Goal: Task Accomplishment & Management: Use online tool/utility

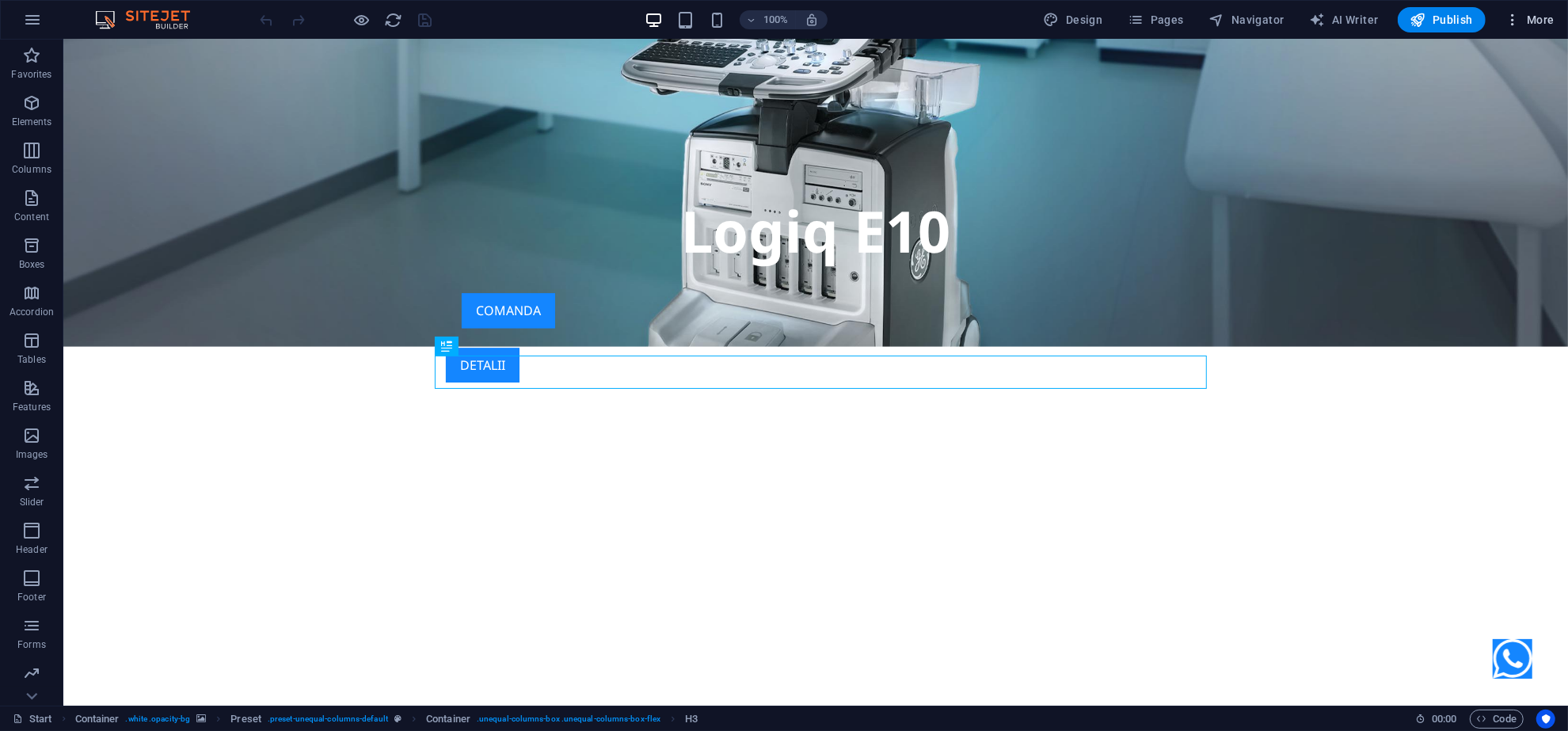
click at [1523, 22] on span "More" at bounding box center [1529, 20] width 50 height 16
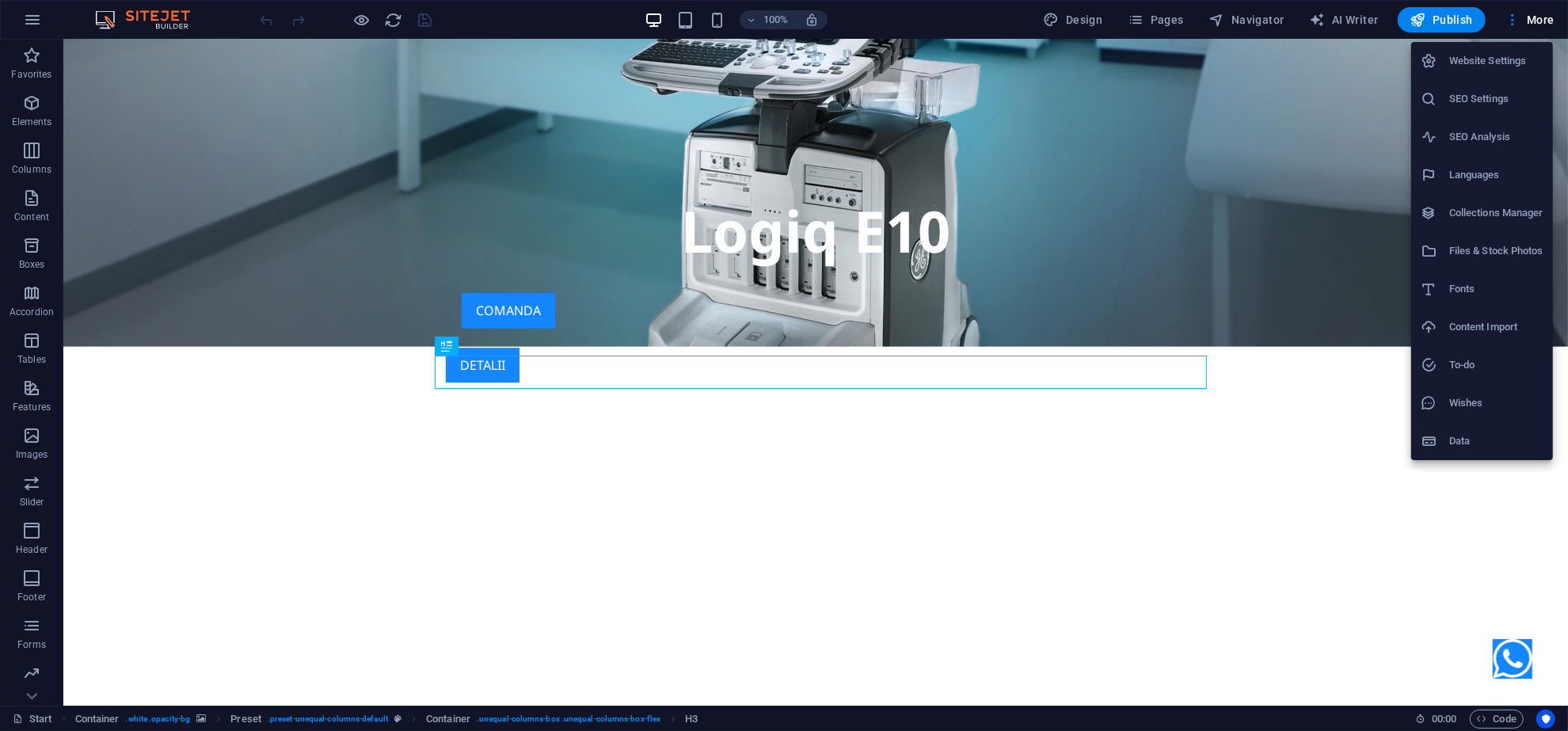
click at [1482, 130] on h6 "SEO Analysis" at bounding box center [1495, 137] width 94 height 19
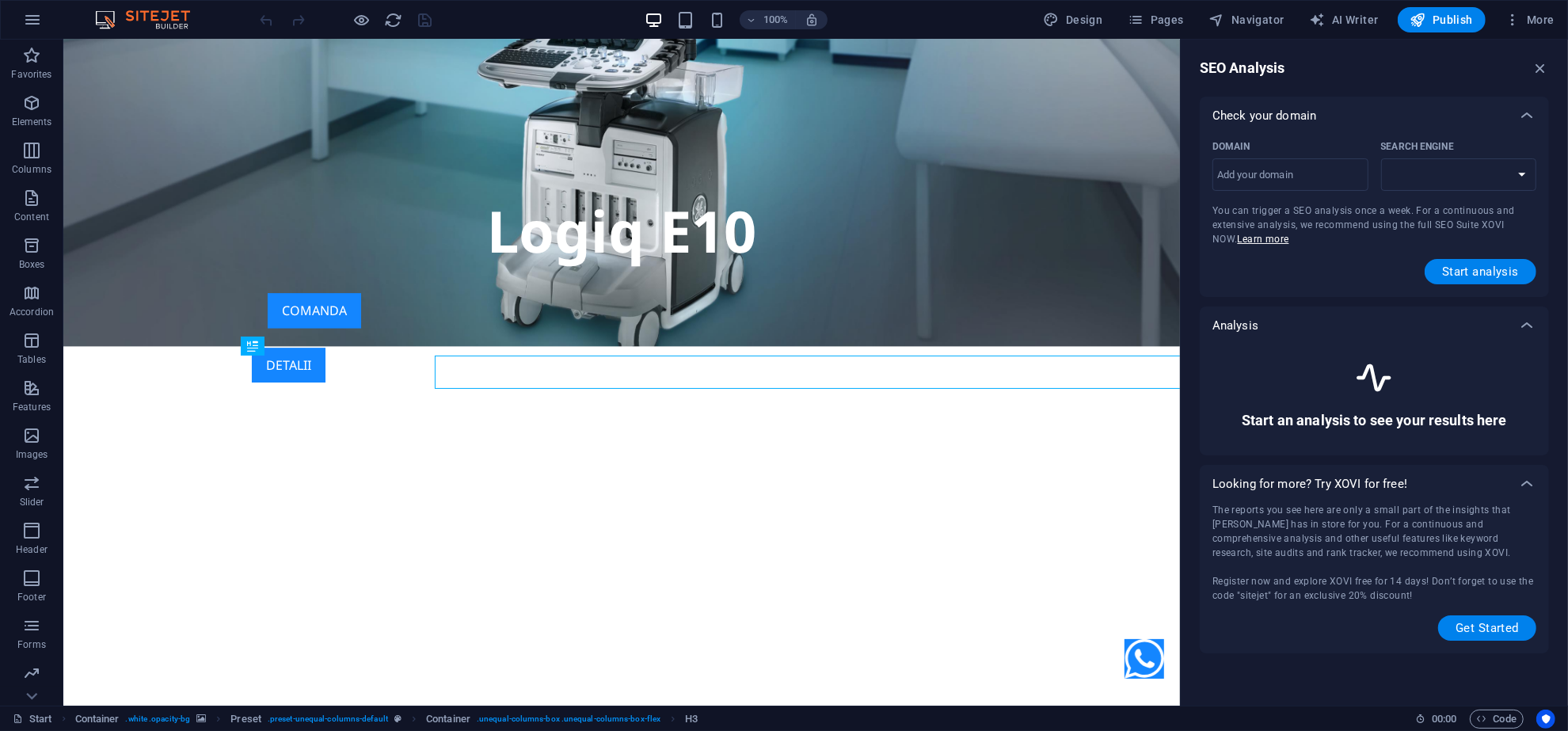
select select "[DOMAIN_NAME]"
click at [1178, 16] on span "Pages" at bounding box center [1155, 20] width 55 height 16
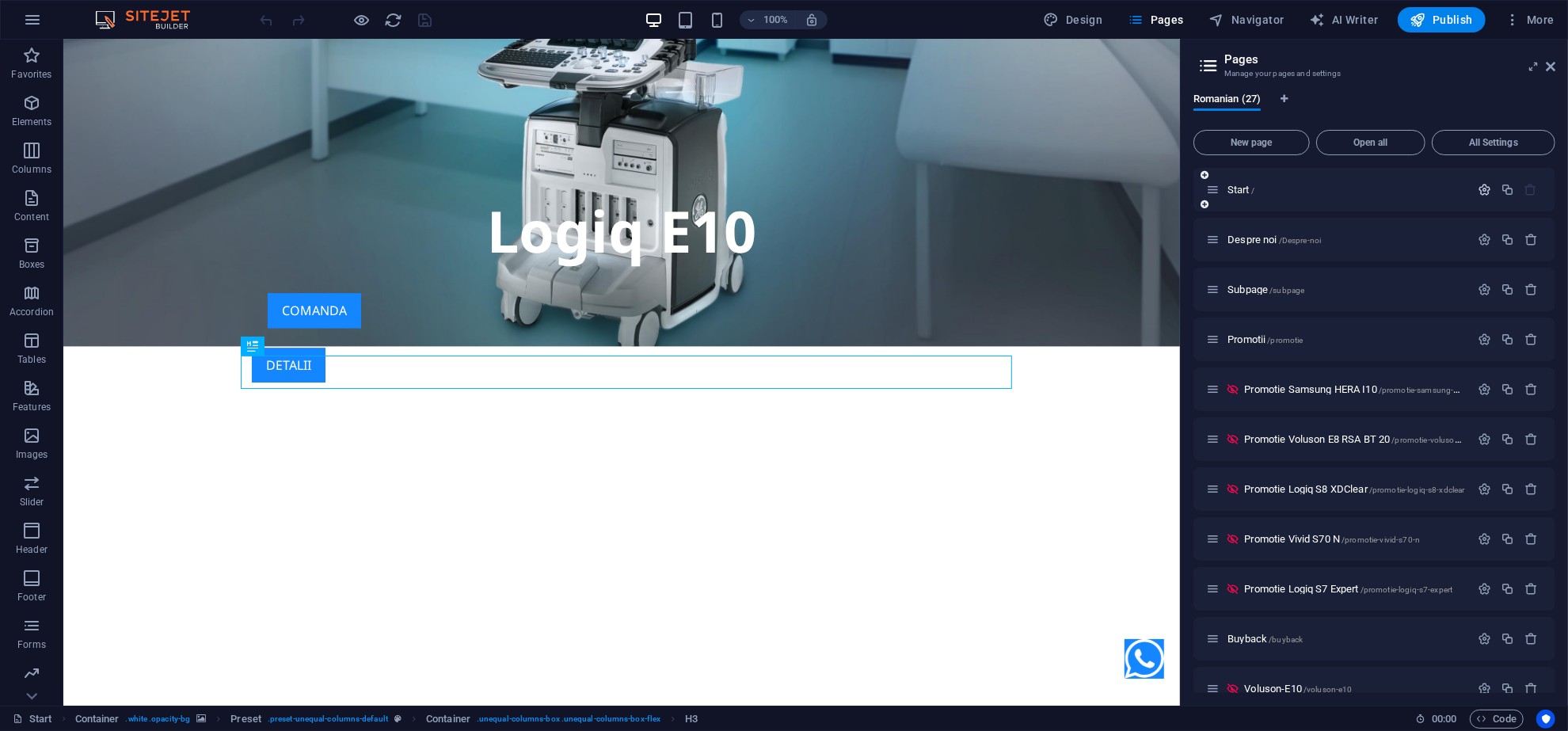
click at [1478, 192] on icon "button" at bounding box center [1484, 189] width 13 height 13
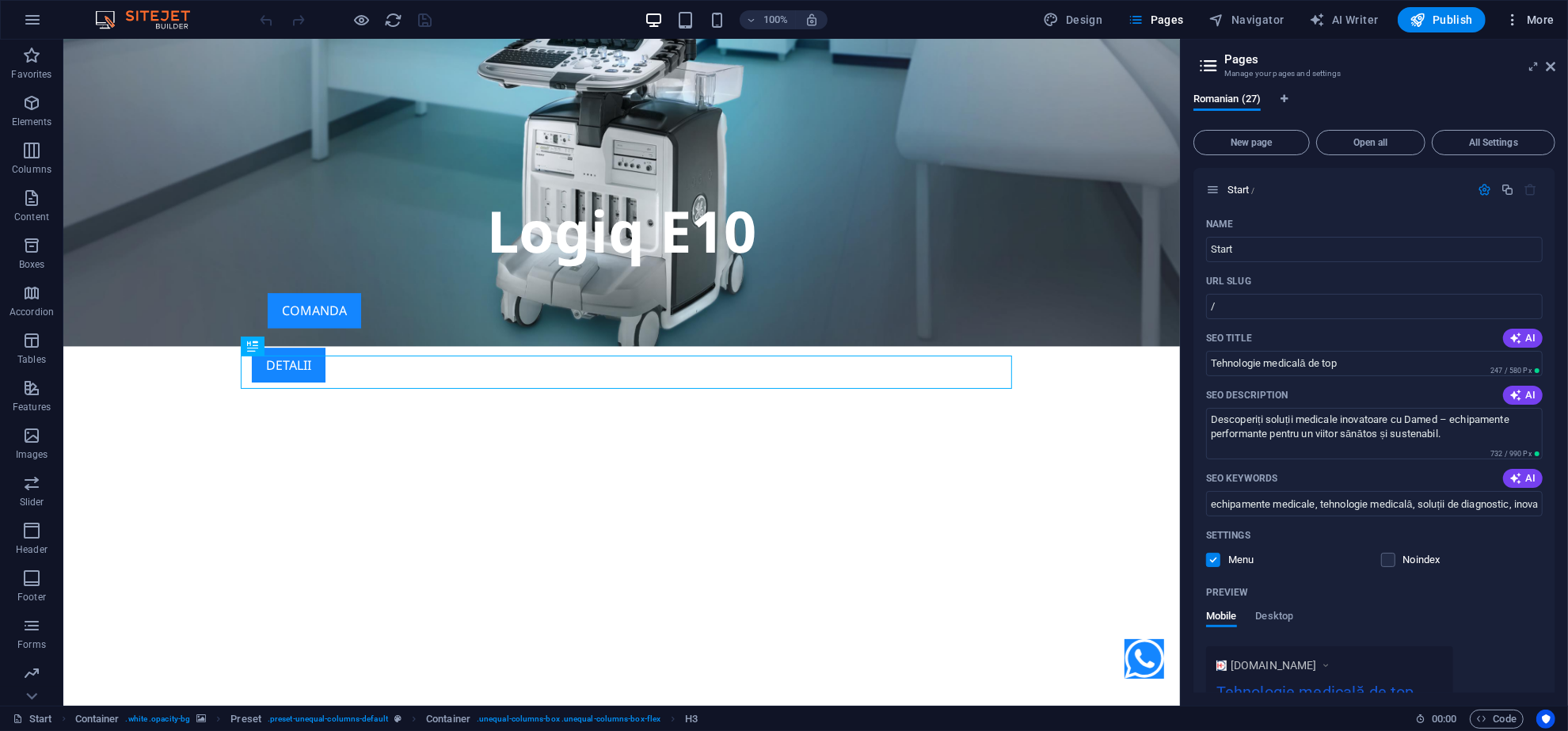
click at [1529, 17] on span "More" at bounding box center [1529, 20] width 50 height 16
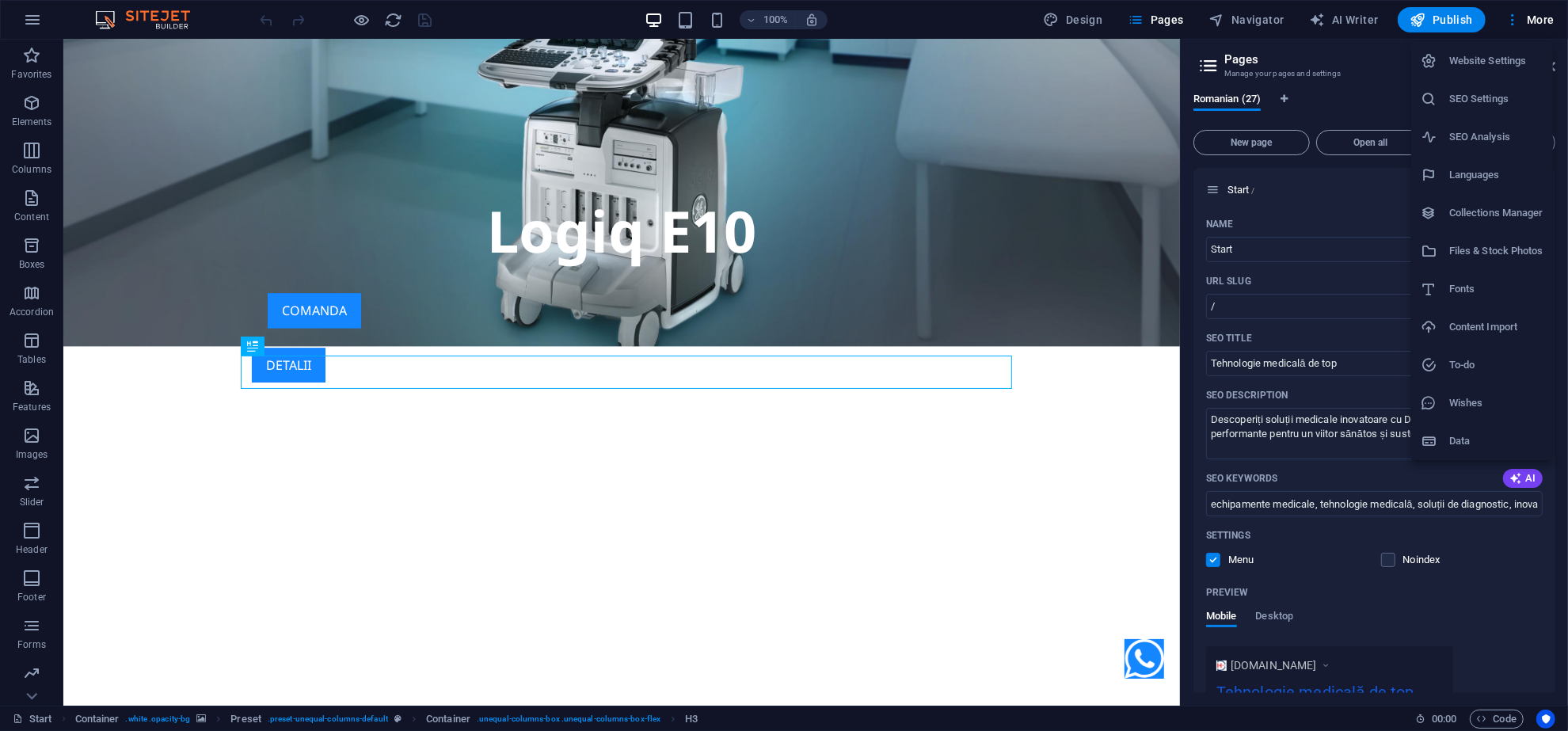
click at [1481, 129] on h6 "SEO Analysis" at bounding box center [1495, 137] width 94 height 19
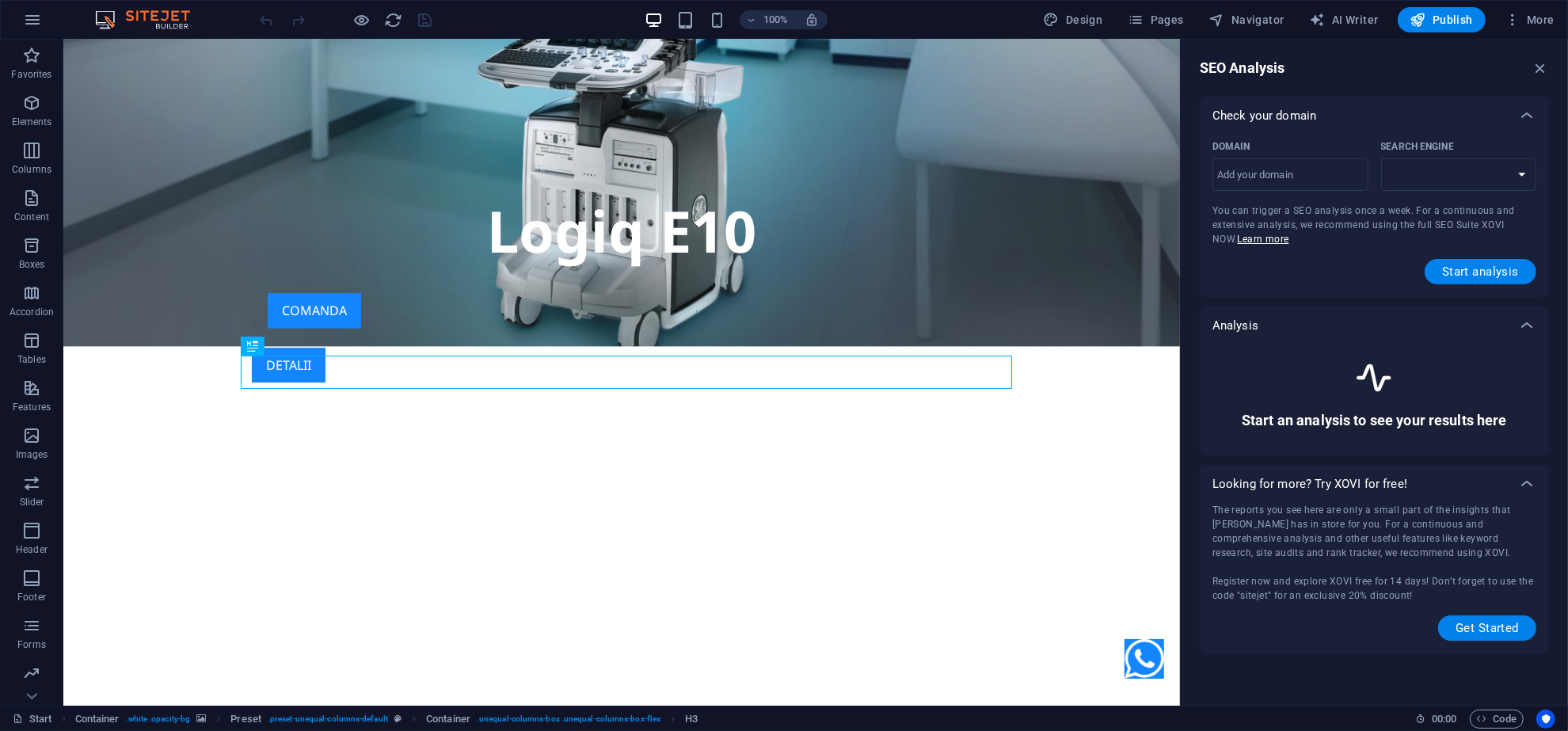
select select "[DOMAIN_NAME]"
click at [1526, 21] on span "More" at bounding box center [1529, 20] width 50 height 16
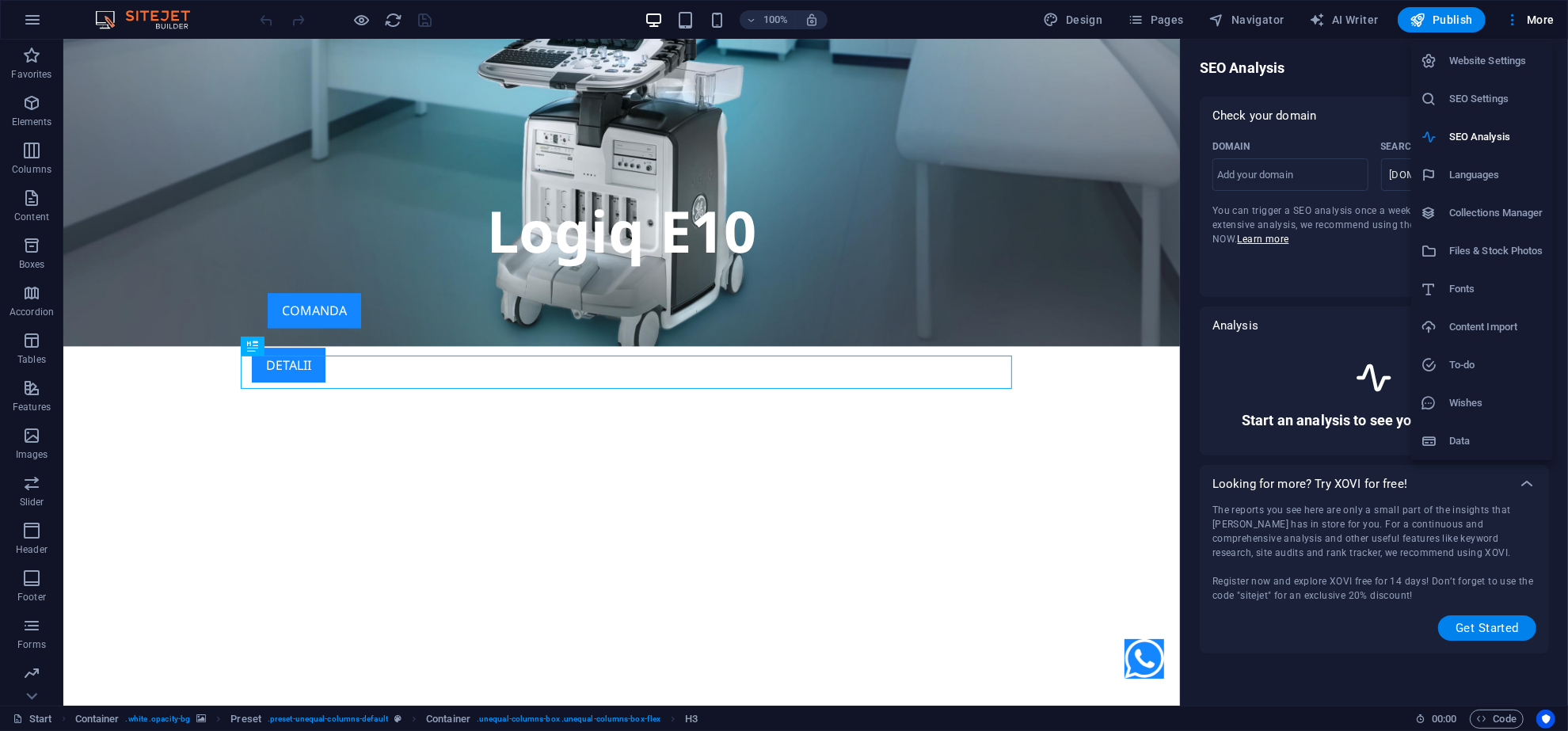
click at [1517, 98] on h6 "SEO Settings" at bounding box center [1495, 99] width 94 height 19
